Goal: Transaction & Acquisition: Purchase product/service

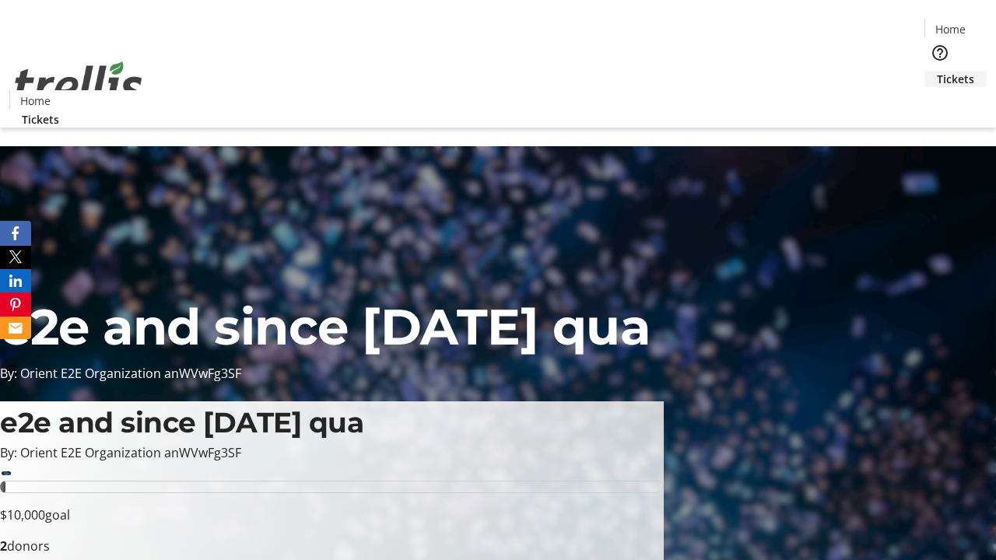
click at [937, 71] on span "Tickets" at bounding box center [955, 79] width 37 height 16
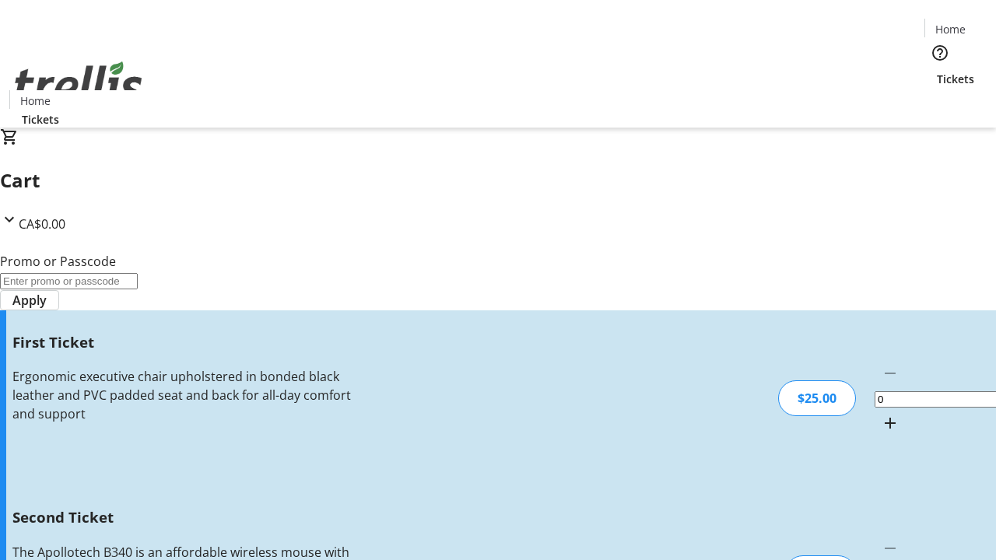
click at [881, 414] on mat-icon "Increment by one" at bounding box center [890, 423] width 19 height 19
type input "1"
type input "2"
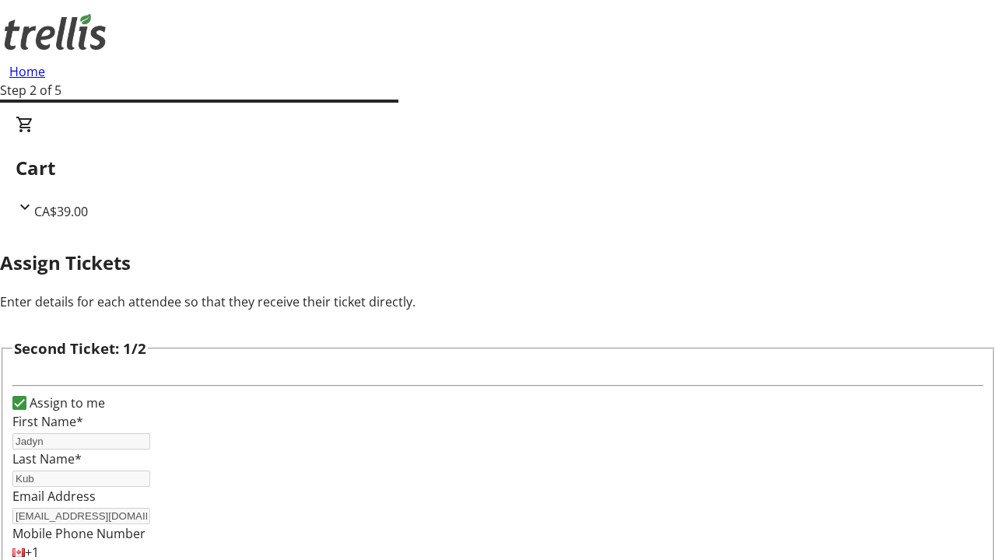
type input "[PERSON_NAME]"
type input "[PERSON_NAME][EMAIL_ADDRESS][DOMAIN_NAME]"
